Goal: Navigation & Orientation: Find specific page/section

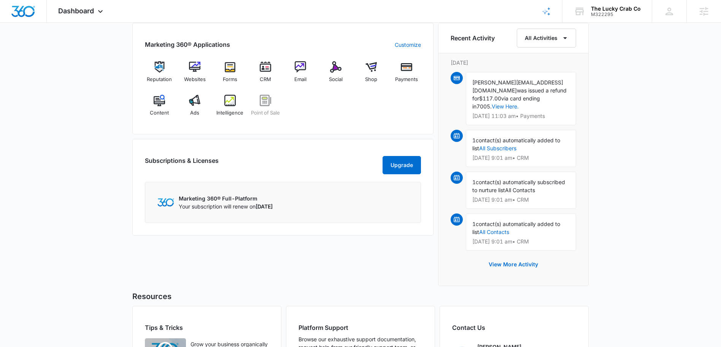
scroll to position [219, 0]
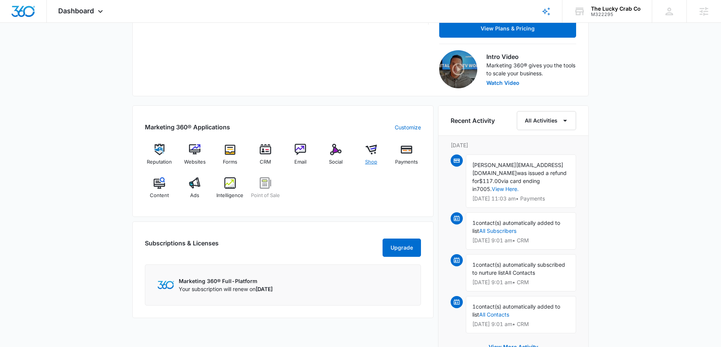
click at [369, 153] on img at bounding box center [371, 149] width 11 height 11
